Goal: Task Accomplishment & Management: Complete application form

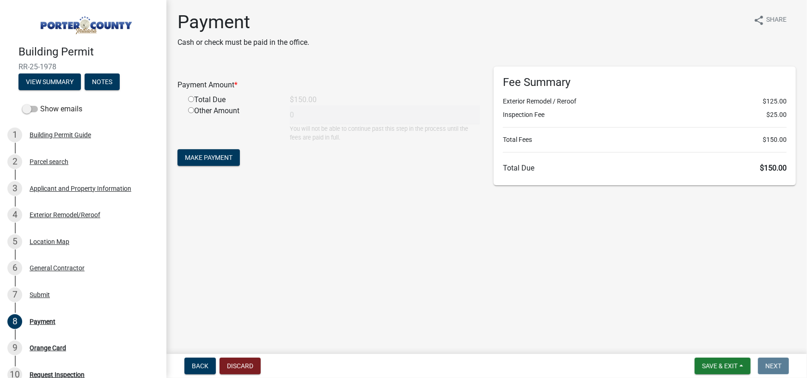
click at [202, 98] on div "Total Due" at bounding box center [232, 99] width 102 height 11
click at [189, 101] on input "radio" at bounding box center [191, 99] width 6 height 6
radio input "true"
type input "150"
click at [506, 264] on main "Payment Cash or check must be paid in the office. share Share Payment Amount * …" at bounding box center [486, 175] width 640 height 350
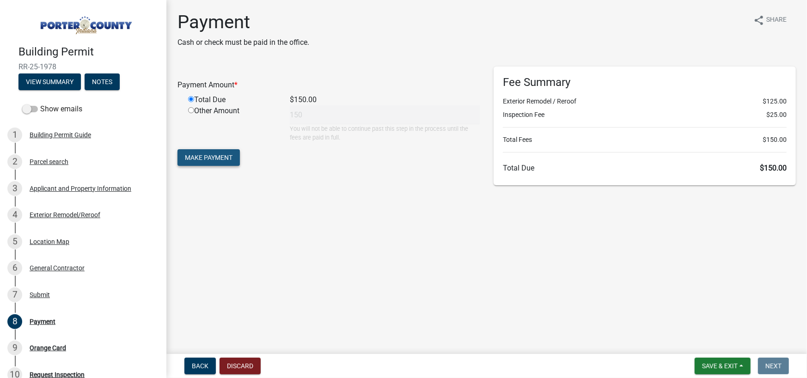
click at [230, 161] on span "Make Payment" at bounding box center [209, 157] width 48 height 7
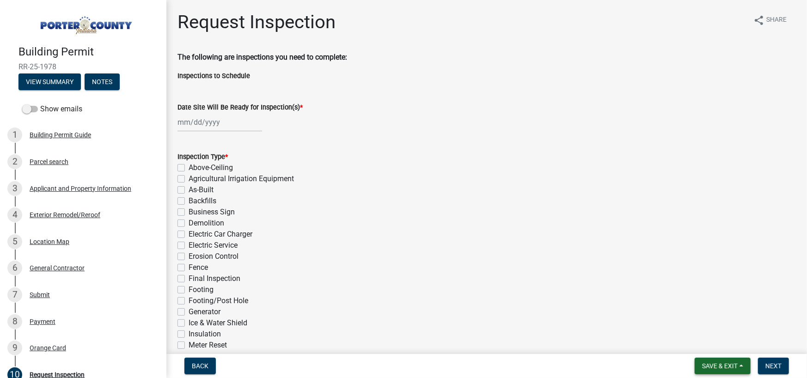
click at [726, 367] on span "Save & Exit" at bounding box center [720, 365] width 36 height 7
click at [712, 343] on button "Save & Exit" at bounding box center [713, 342] width 74 height 22
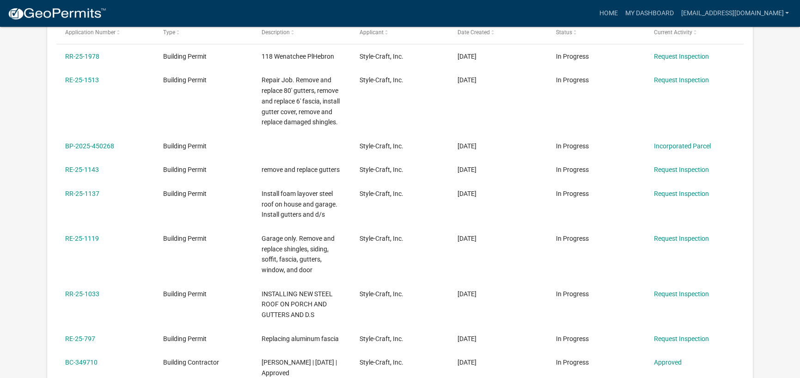
scroll to position [416, 0]
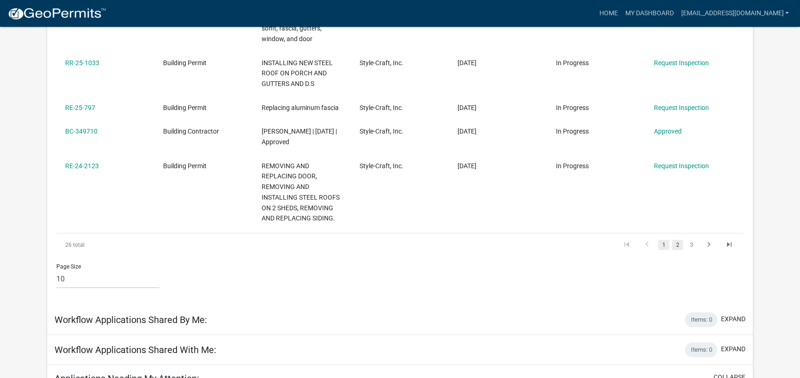
click at [675, 244] on link "2" at bounding box center [677, 245] width 11 height 10
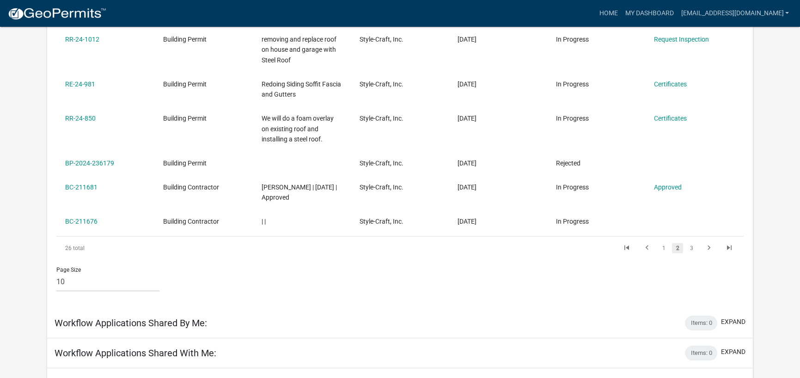
scroll to position [370, 0]
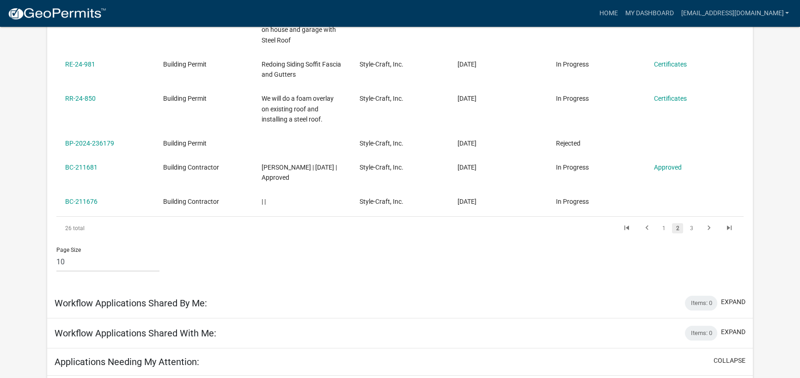
click at [693, 227] on link "3" at bounding box center [691, 228] width 11 height 10
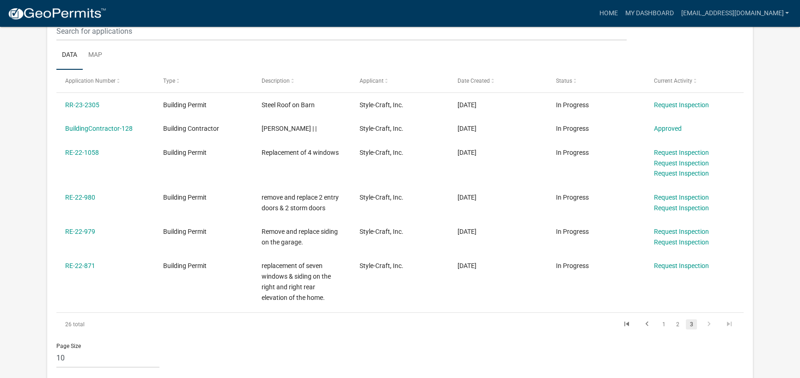
scroll to position [139, 0]
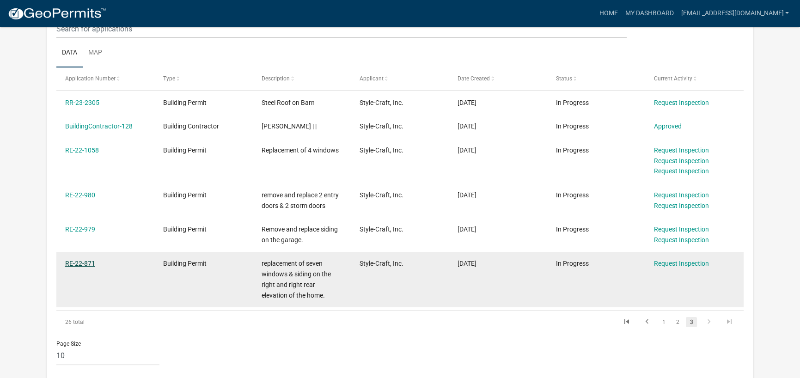
click at [85, 265] on link "RE-22-871" at bounding box center [80, 263] width 30 height 7
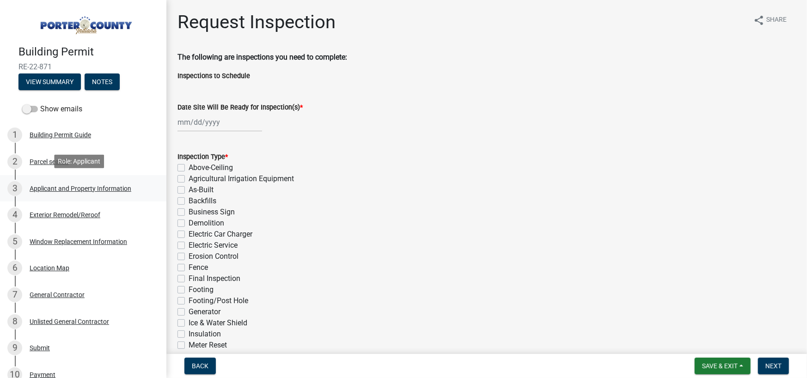
click at [56, 189] on div "Applicant and Property Information" at bounding box center [81, 188] width 102 height 6
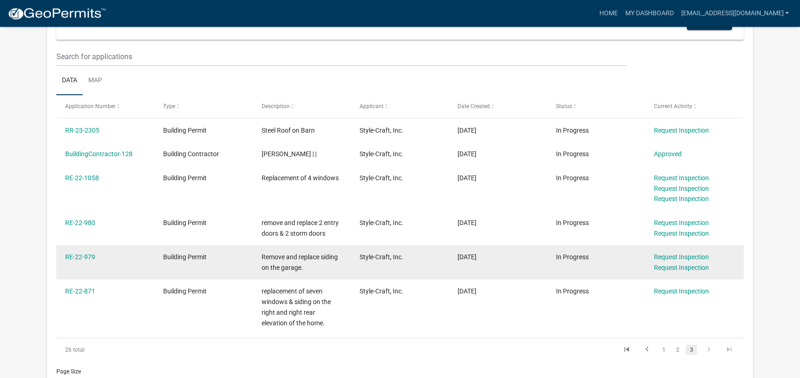
scroll to position [168, 0]
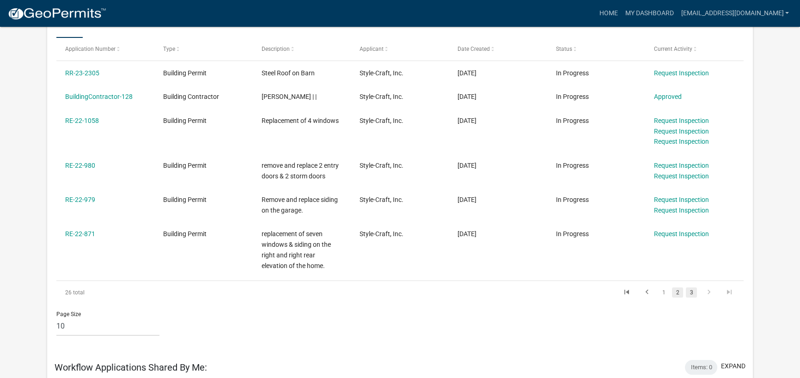
click at [678, 292] on link "2" at bounding box center [677, 292] width 11 height 10
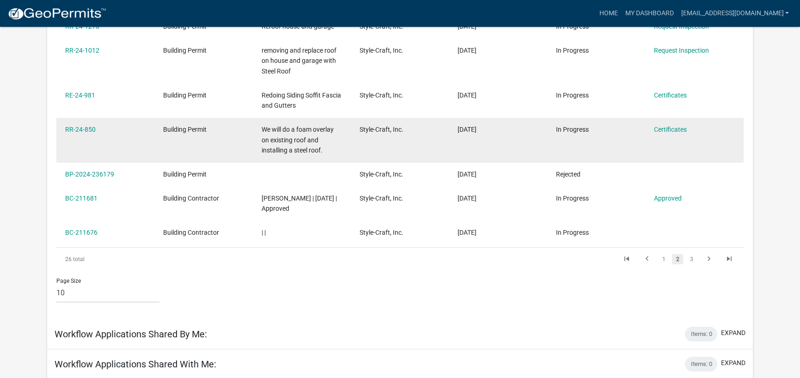
scroll to position [353, 0]
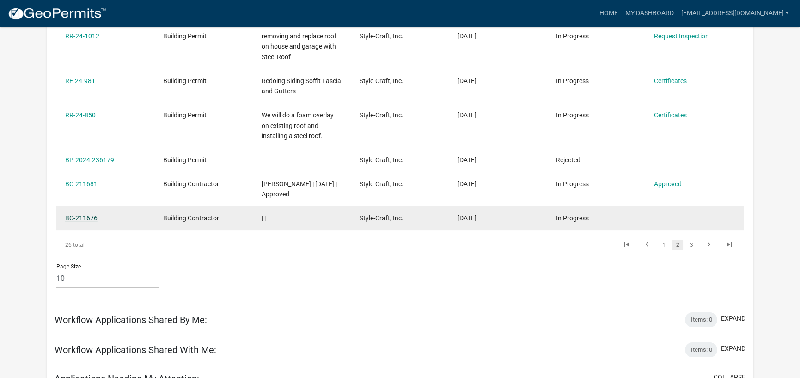
click at [65, 217] on link "BC-211676" at bounding box center [81, 217] width 32 height 7
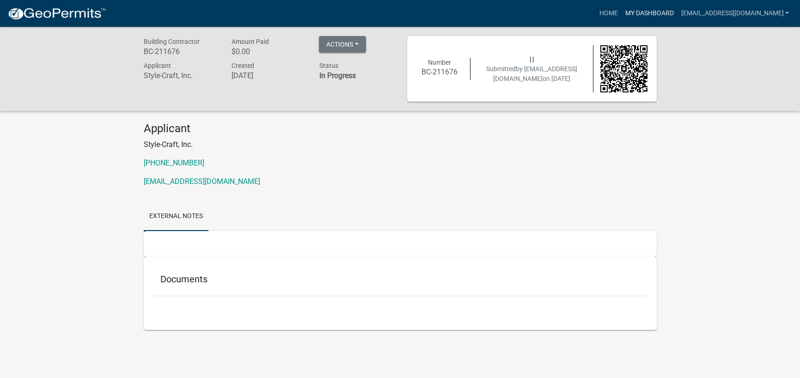
click at [661, 14] on link "My Dashboard" at bounding box center [649, 14] width 56 height 18
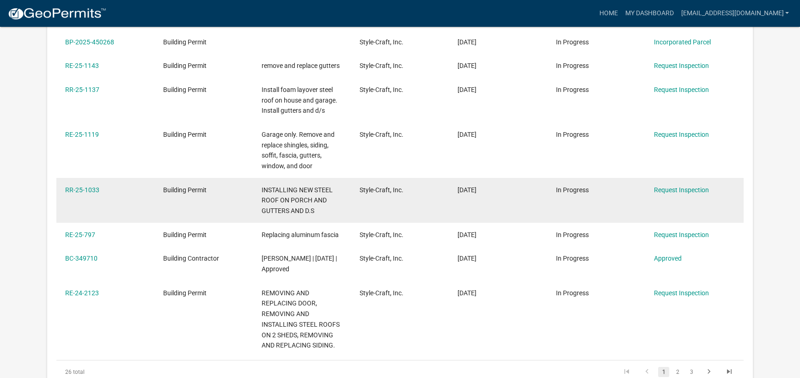
scroll to position [462, 0]
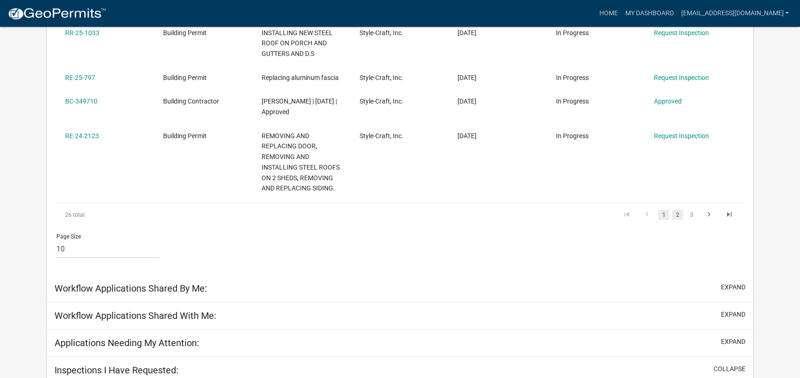
click at [680, 215] on link "2" at bounding box center [677, 215] width 11 height 10
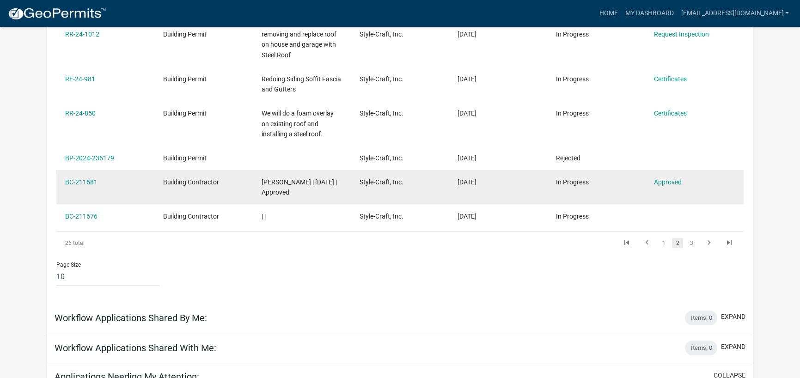
scroll to position [353, 0]
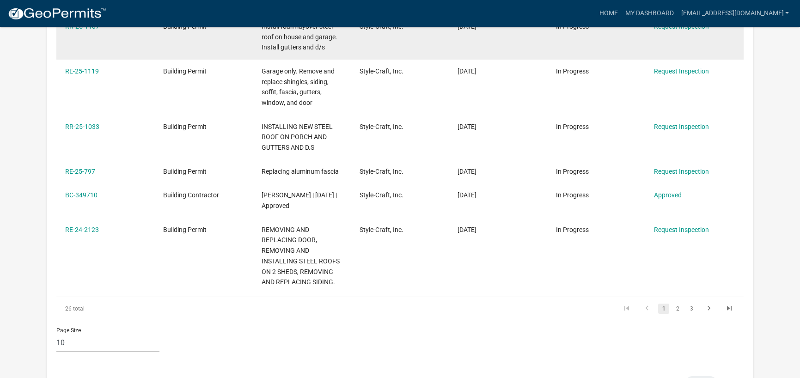
scroll to position [370, 0]
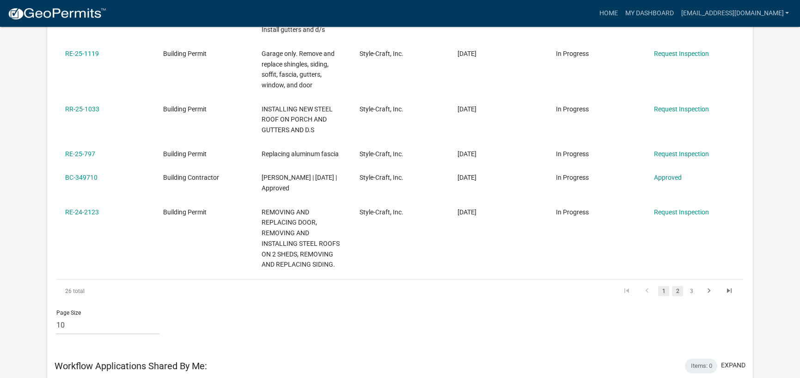
click at [679, 294] on link "2" at bounding box center [677, 291] width 11 height 10
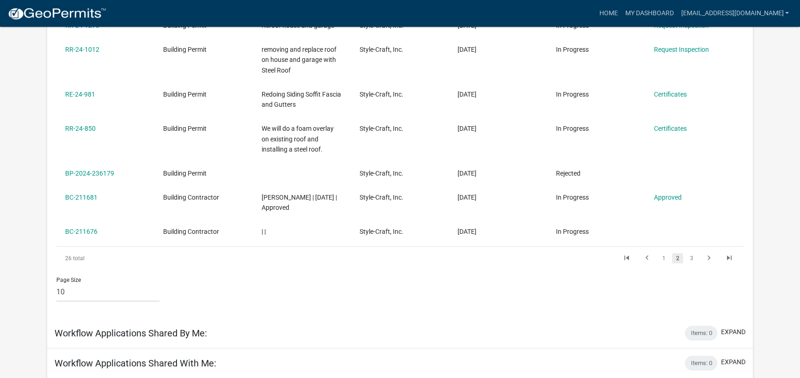
scroll to position [323, 0]
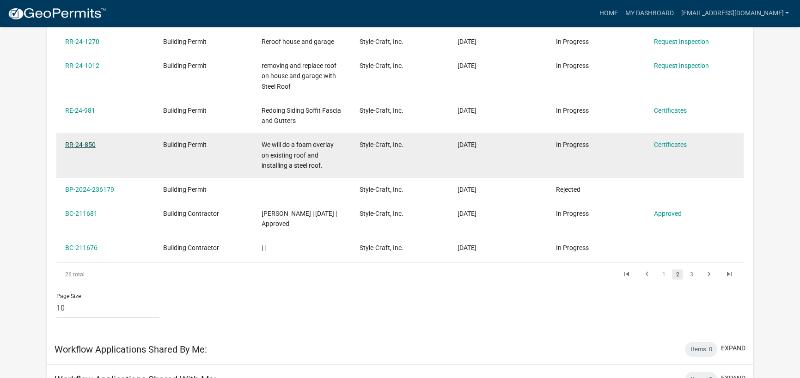
click at [87, 146] on link "RR-24-850" at bounding box center [80, 144] width 30 height 7
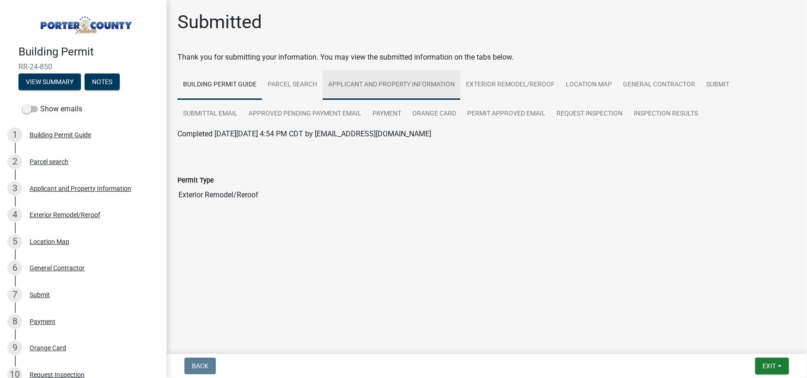
click at [406, 87] on link "Applicant and Property Information" at bounding box center [392, 85] width 138 height 30
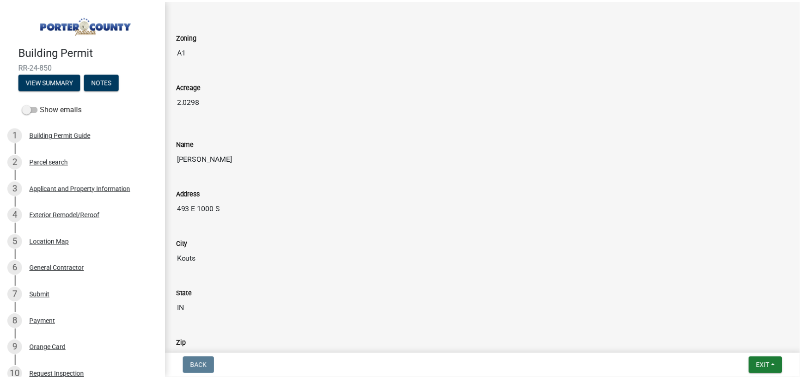
scroll to position [786, 0]
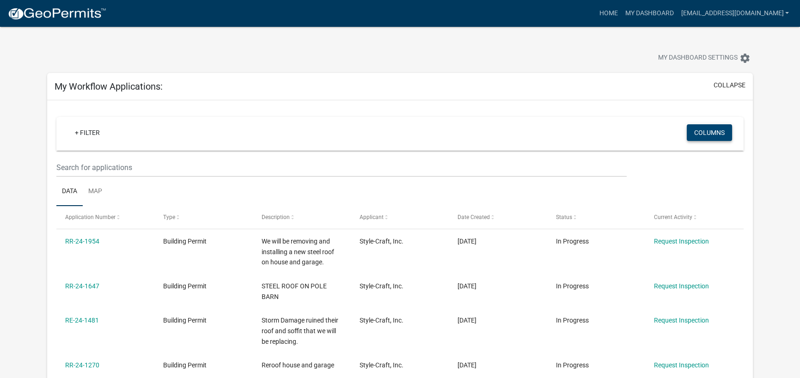
click at [715, 128] on button "Columns" at bounding box center [709, 132] width 45 height 17
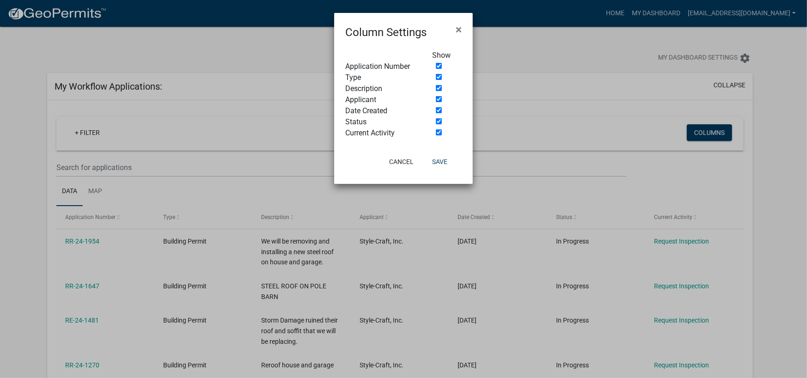
click at [543, 133] on ngb-modal-window "Column Settings × Show Application Number Type Description Applicant Date Creat…" at bounding box center [403, 189] width 807 height 378
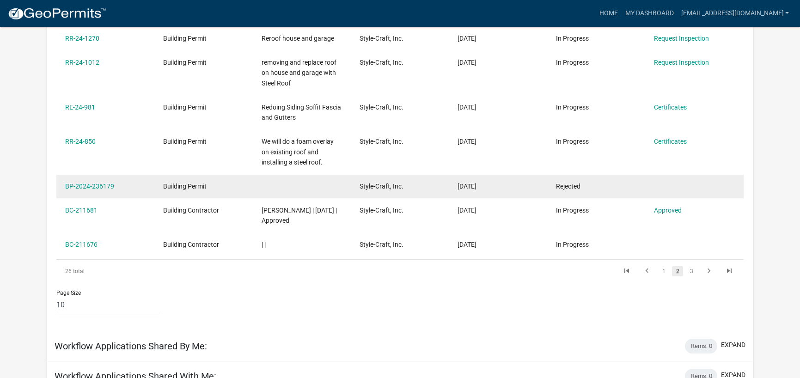
scroll to position [323, 0]
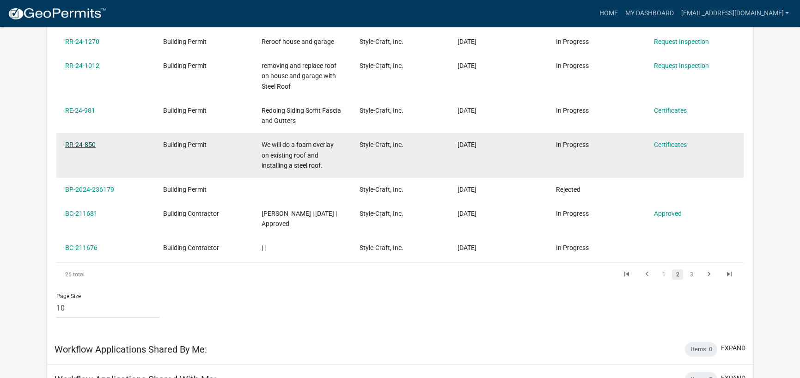
click at [82, 141] on link "RR-24-850" at bounding box center [80, 144] width 30 height 7
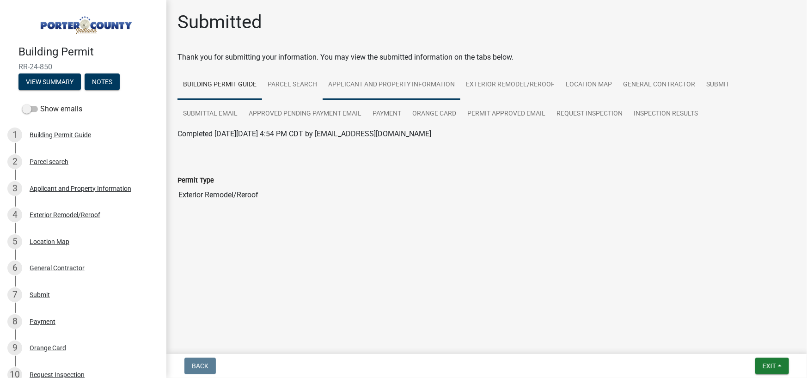
click at [429, 85] on link "Applicant and Property Information" at bounding box center [392, 85] width 138 height 30
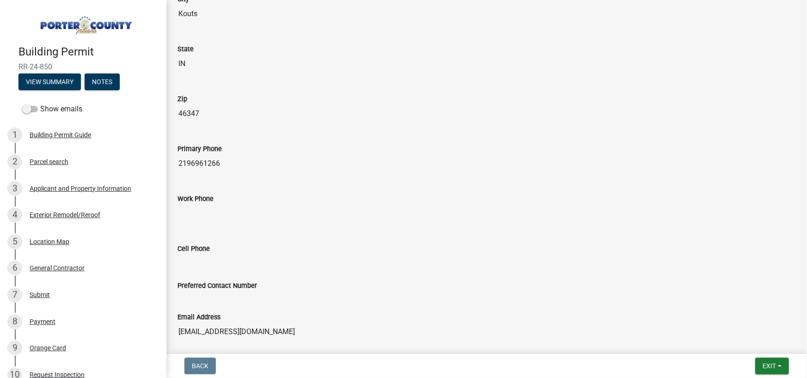
scroll to position [832, 0]
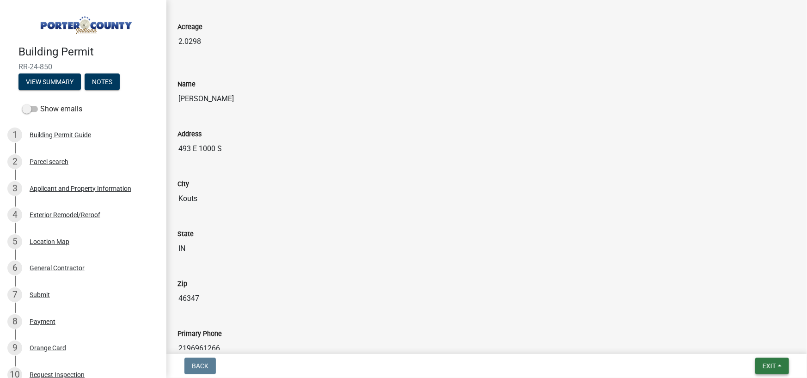
click at [780, 361] on button "Exit" at bounding box center [772, 366] width 34 height 17
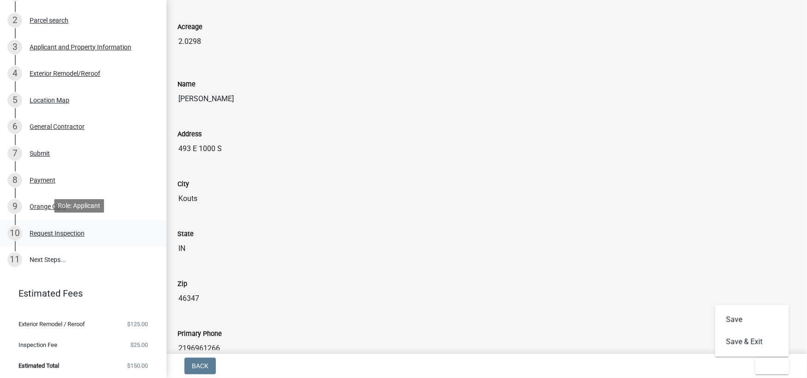
click at [60, 231] on div "Request Inspection" at bounding box center [57, 233] width 55 height 6
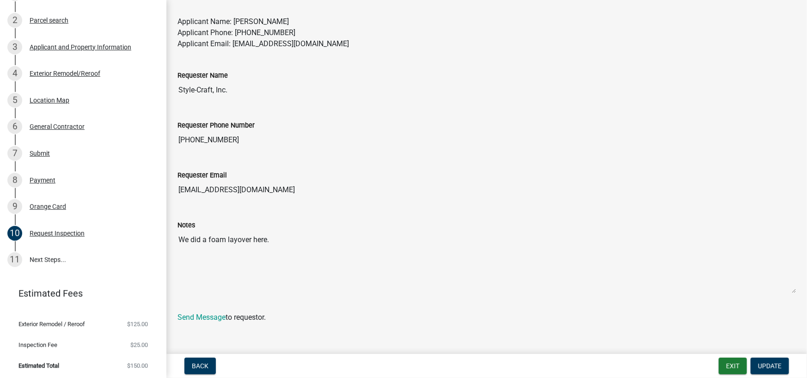
scroll to position [225, 0]
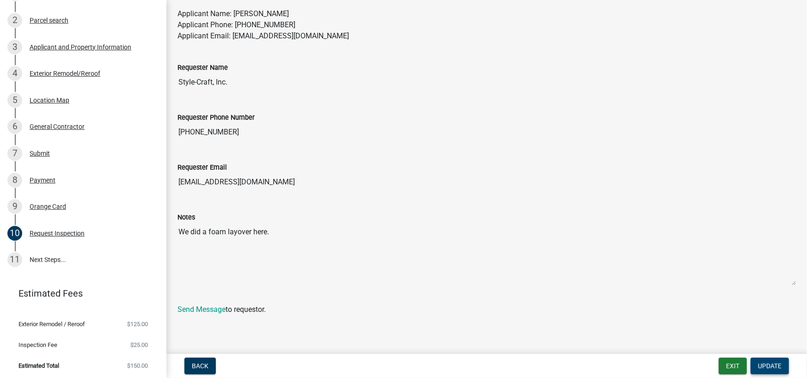
click at [783, 370] on button "Update" at bounding box center [769, 366] width 38 height 17
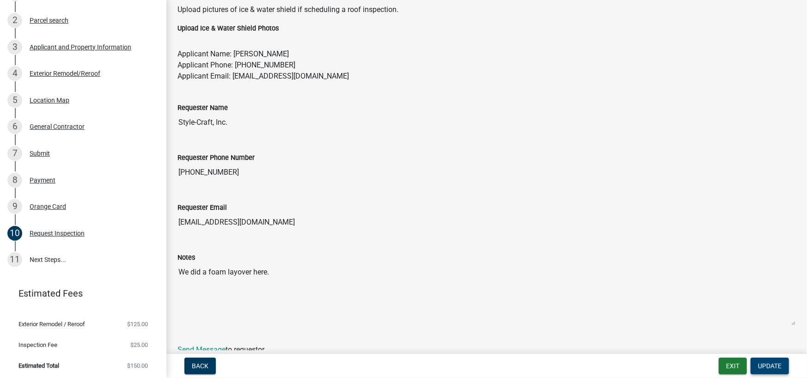
scroll to position [185, 0]
click at [768, 361] on button "Update" at bounding box center [769, 366] width 38 height 17
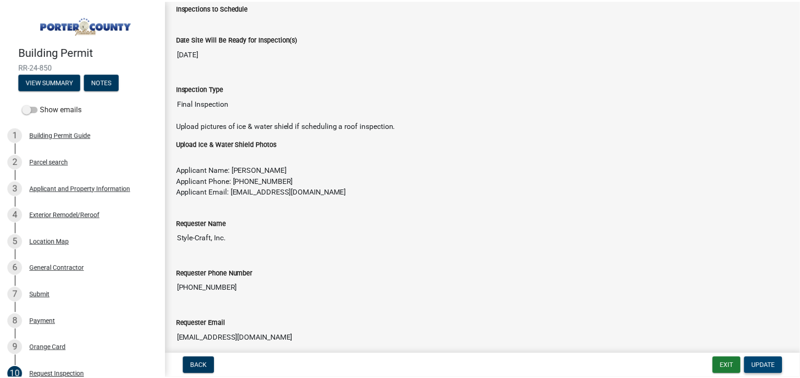
scroll to position [0, 0]
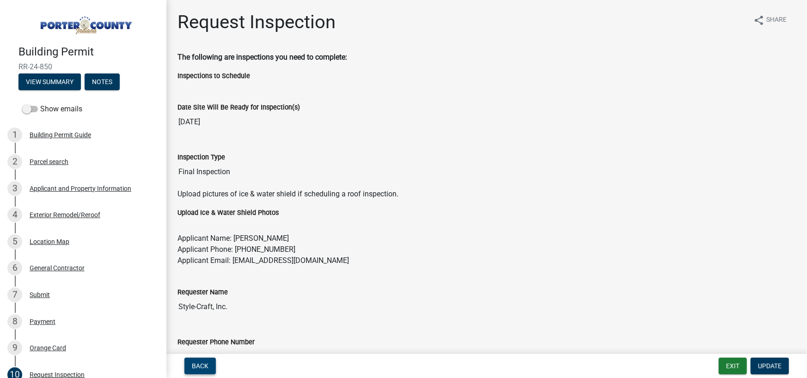
click at [192, 365] on span "Back" at bounding box center [200, 365] width 17 height 7
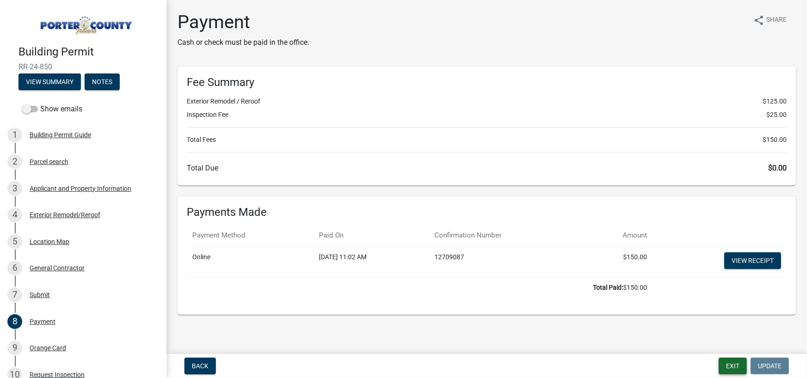
click at [734, 368] on button "Exit" at bounding box center [733, 366] width 28 height 17
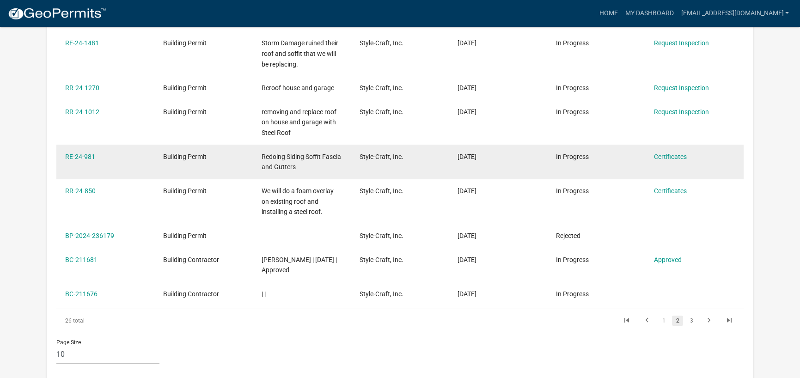
scroll to position [261, 0]
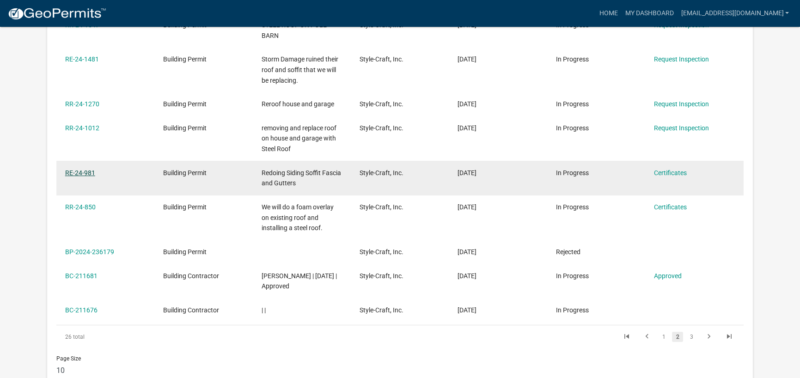
click at [79, 176] on link "RE-24-981" at bounding box center [80, 172] width 30 height 7
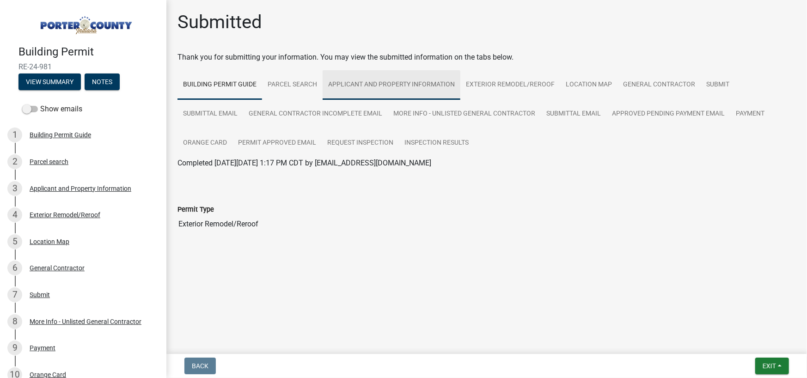
click at [393, 79] on link "Applicant and Property Information" at bounding box center [392, 85] width 138 height 30
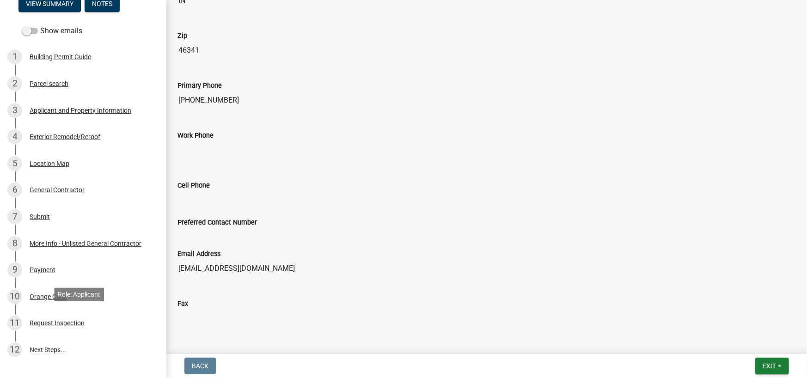
scroll to position [168, 0]
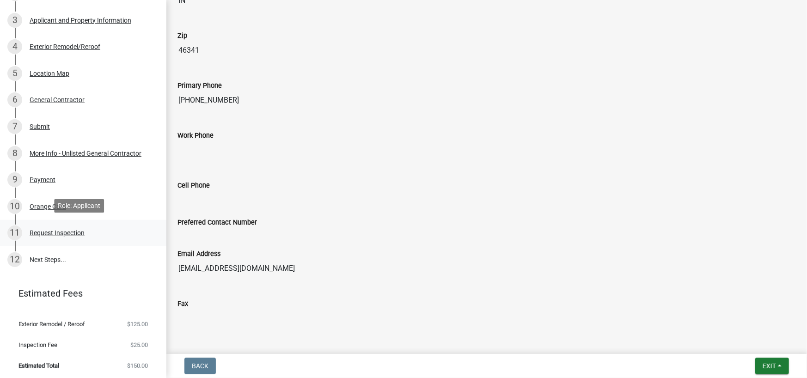
click at [61, 225] on div "11 Request Inspection" at bounding box center [79, 232] width 144 height 15
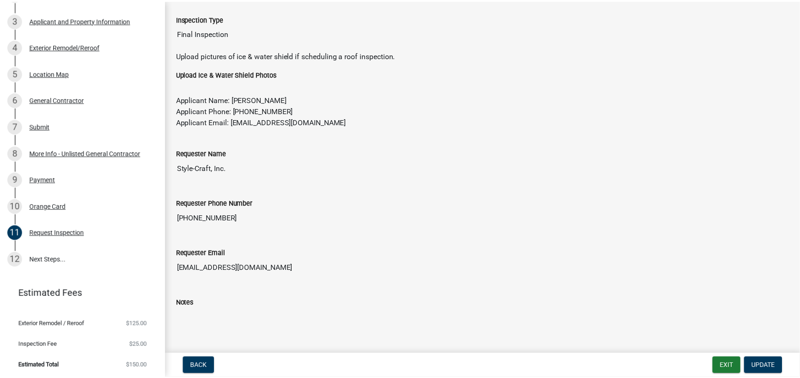
scroll to position [225, 0]
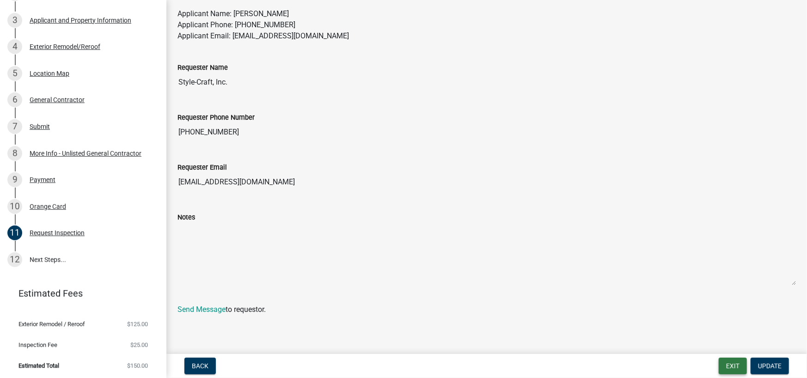
click at [724, 367] on button "Exit" at bounding box center [733, 366] width 28 height 17
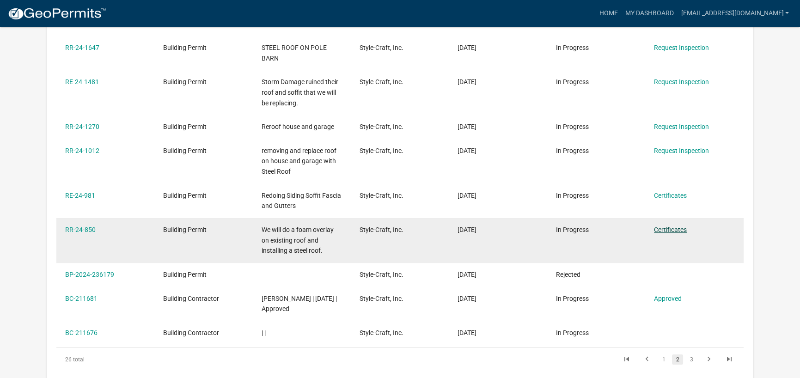
scroll to position [261, 0]
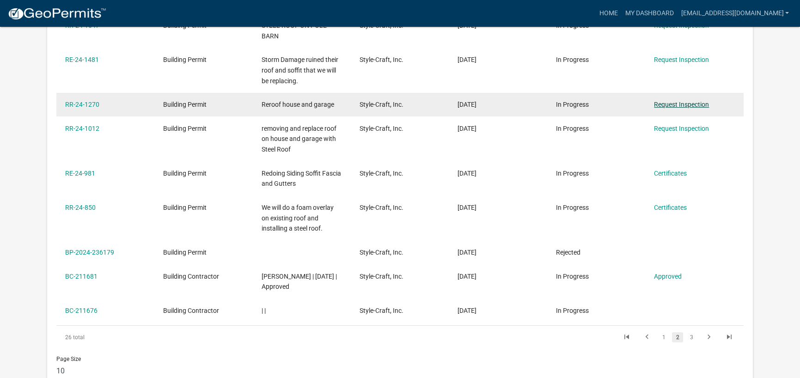
click at [704, 106] on link "Request Inspection" at bounding box center [681, 104] width 55 height 7
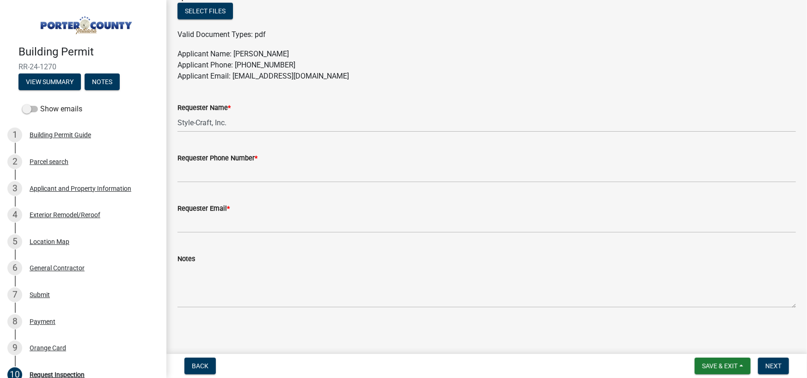
scroll to position [519, 0]
click at [202, 365] on span "Back" at bounding box center [200, 365] width 17 height 7
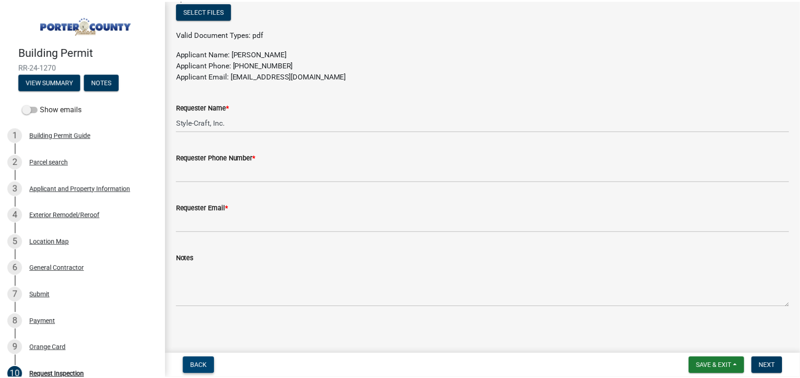
scroll to position [0, 0]
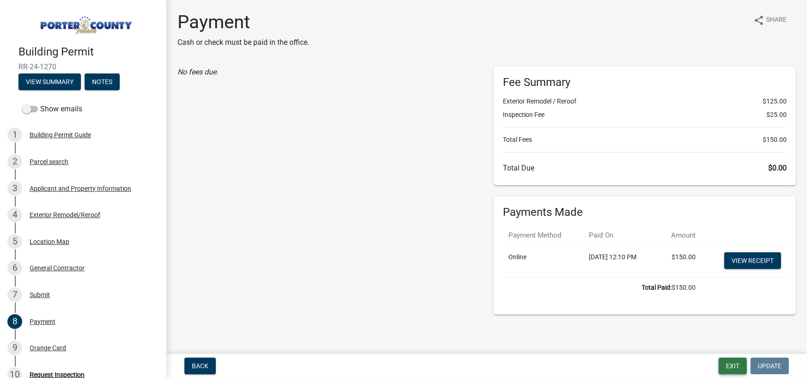
click at [732, 367] on button "Exit" at bounding box center [733, 366] width 28 height 17
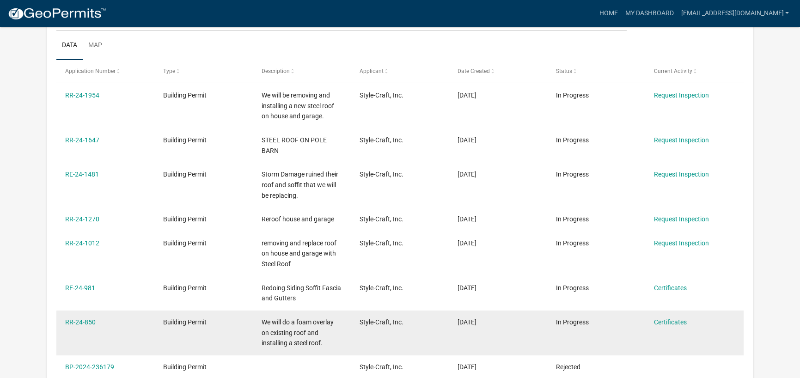
scroll to position [323, 0]
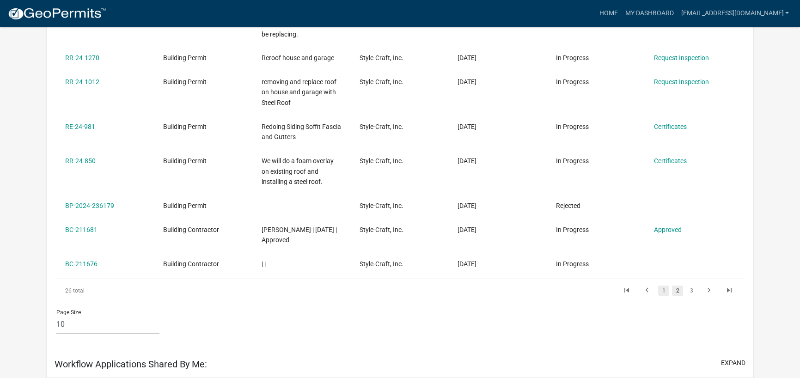
click at [665, 294] on link "1" at bounding box center [663, 291] width 11 height 10
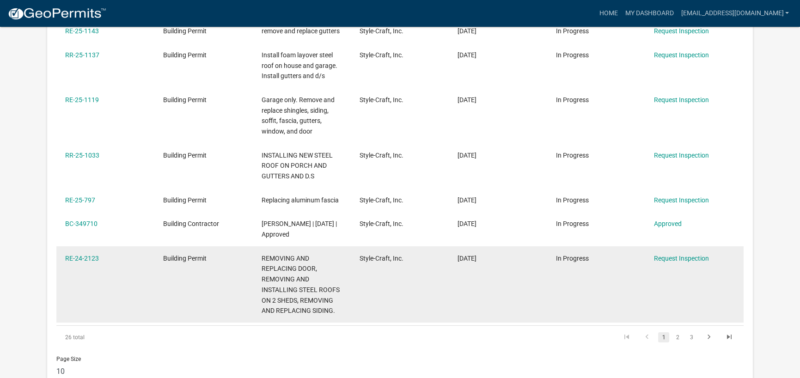
scroll to position [307, 0]
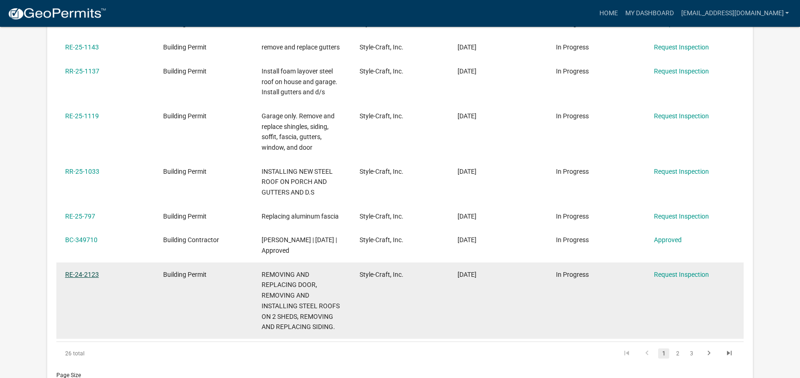
click at [75, 277] on link "RE-24-2123" at bounding box center [82, 274] width 34 height 7
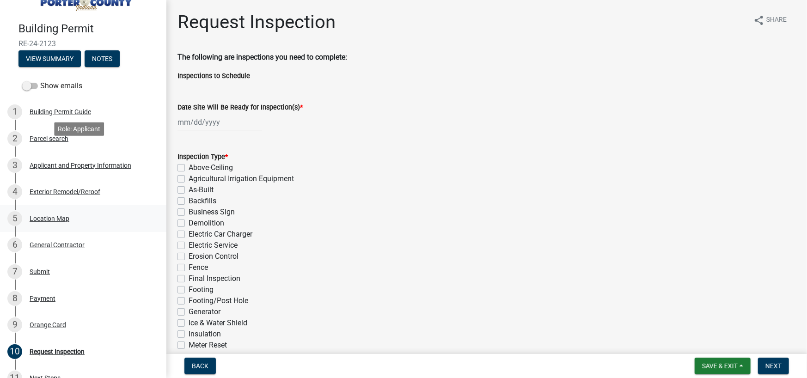
scroll to position [46, 0]
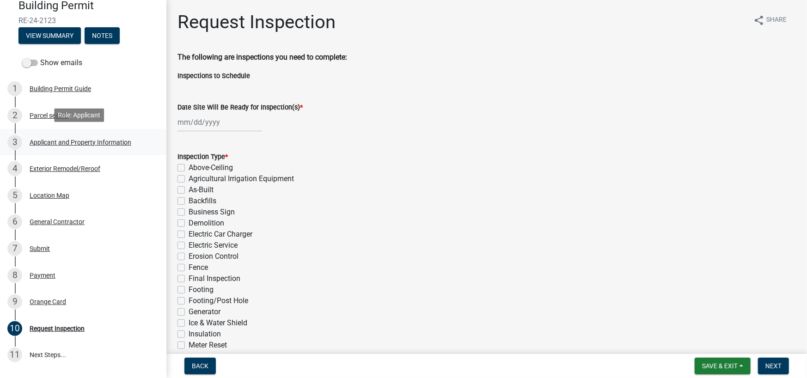
click at [91, 143] on div "Applicant and Property Information" at bounding box center [81, 142] width 102 height 6
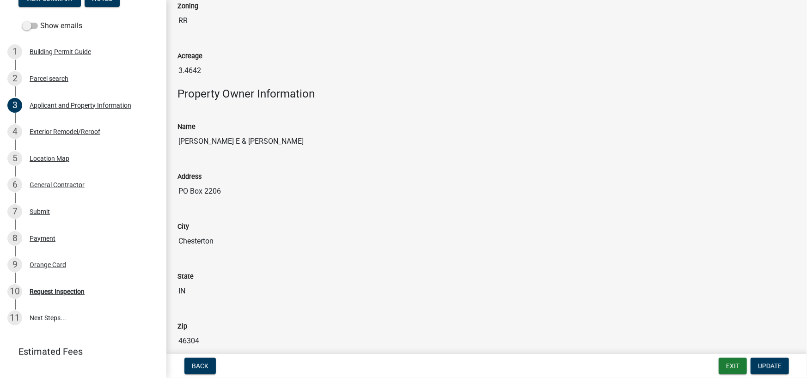
scroll to position [141, 0]
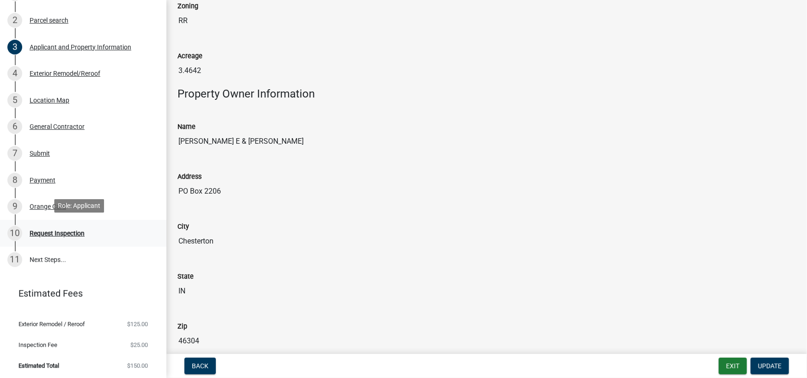
click at [68, 230] on div "Request Inspection" at bounding box center [57, 233] width 55 height 6
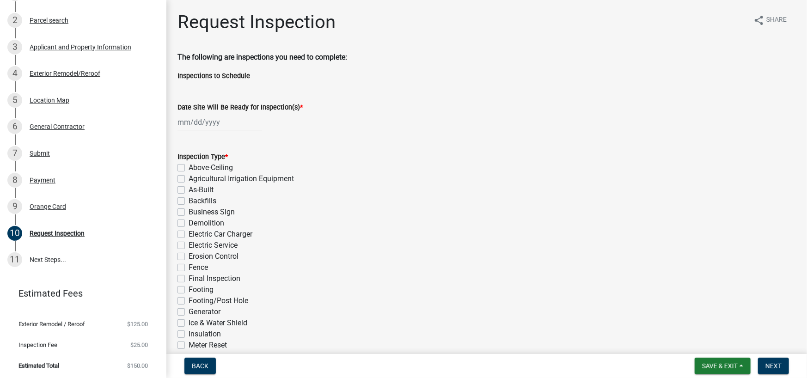
select select "10"
select select "2025"
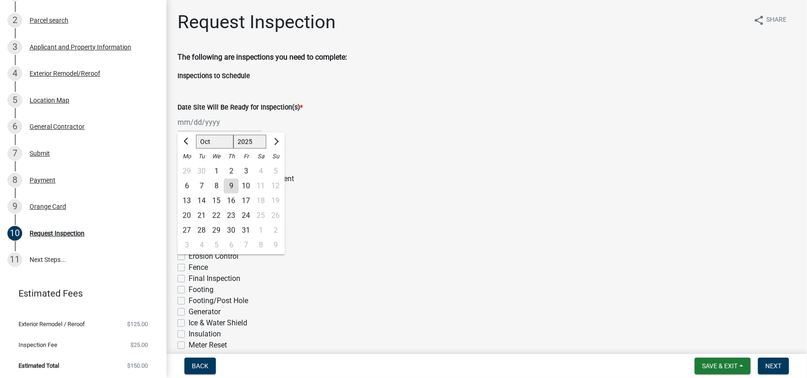
click at [195, 127] on div "[PERSON_NAME] Feb Mar Apr [PERSON_NAME][DATE] Oct Nov [DATE] 1526 1527 1528 152…" at bounding box center [219, 122] width 85 height 19
click at [233, 186] on div "9" at bounding box center [231, 186] width 15 height 15
type input "[DATE]"
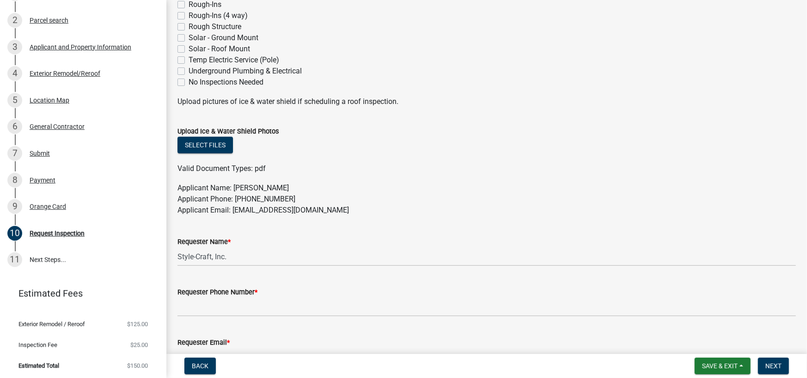
scroll to position [381, 0]
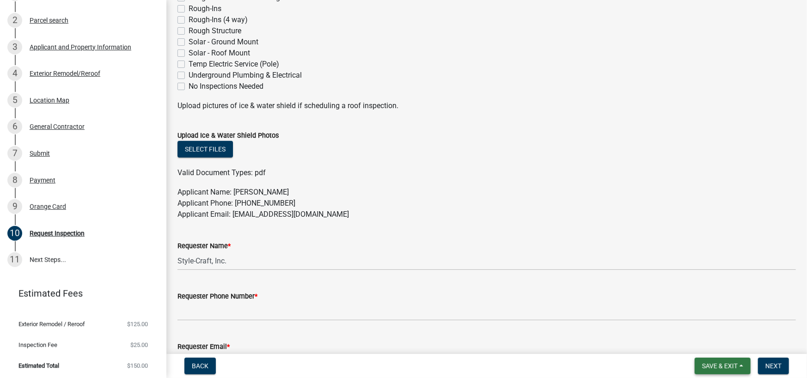
click at [743, 368] on button "Save & Exit" at bounding box center [722, 366] width 56 height 17
click at [727, 341] on button "Save & Exit" at bounding box center [713, 342] width 74 height 22
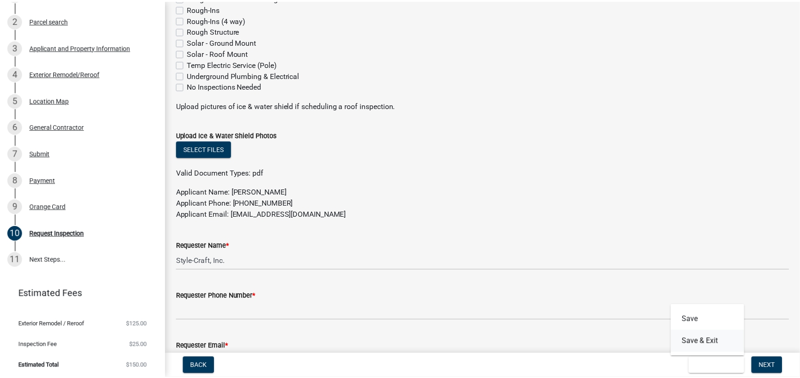
scroll to position [0, 0]
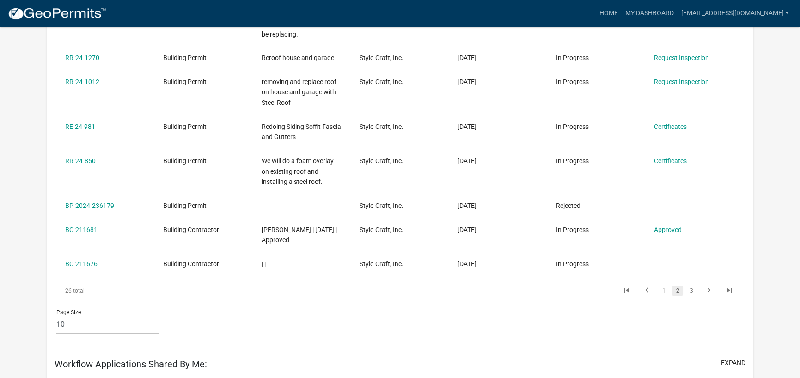
scroll to position [307, 0]
click at [660, 286] on link "1" at bounding box center [663, 291] width 11 height 10
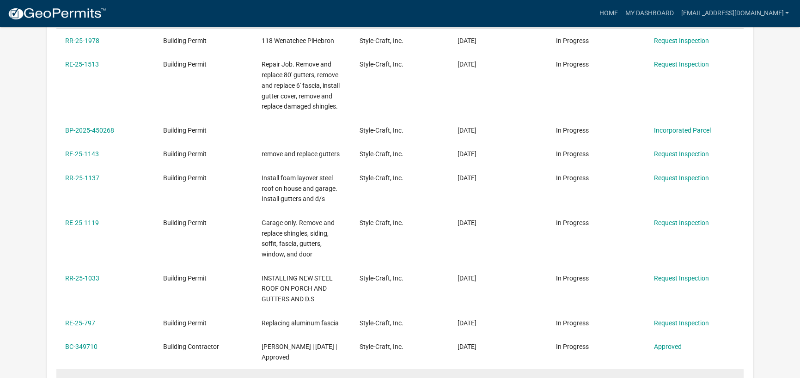
scroll to position [169, 0]
